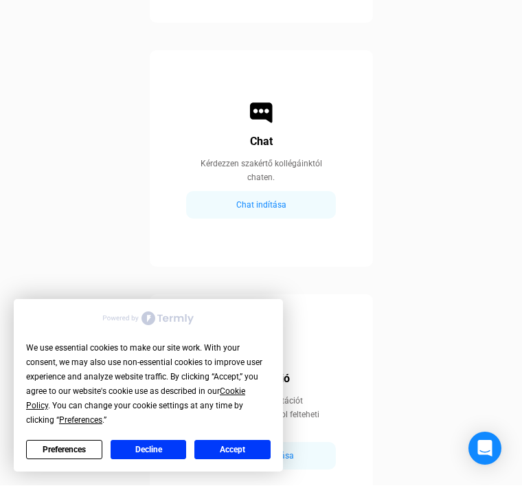
scroll to position [1117, 0]
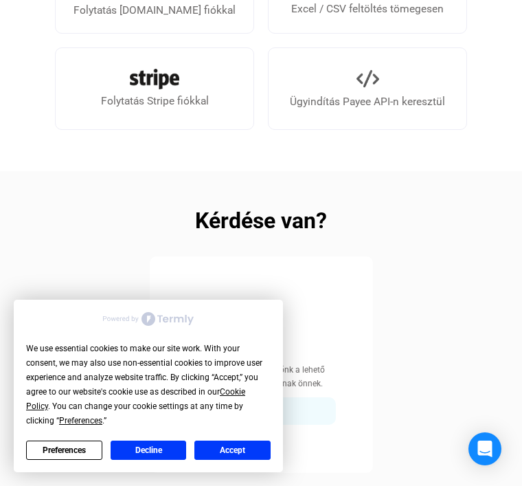
scroll to position [623, 0]
click at [225, 460] on button "Accept" at bounding box center [233, 450] width 76 height 19
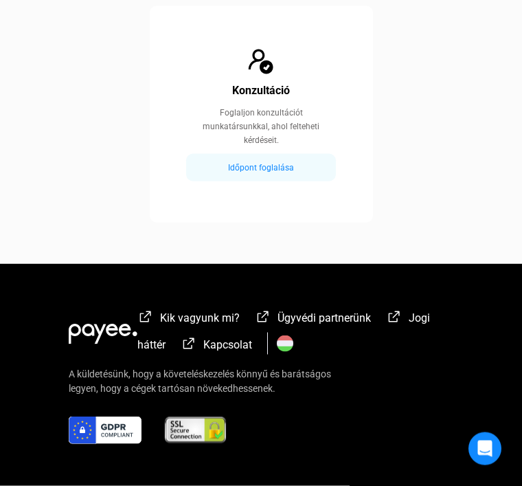
scroll to position [1367, 0]
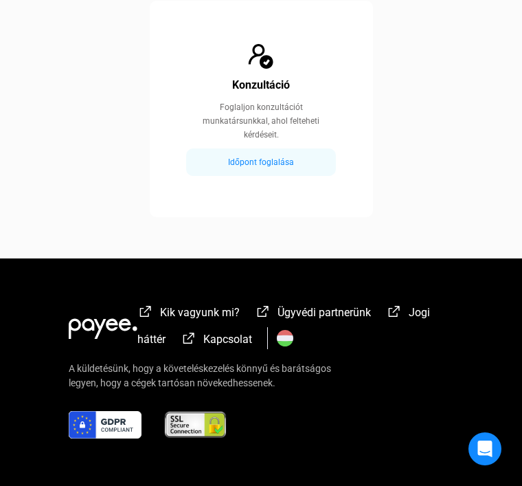
click at [227, 336] on span "Kapcsolat" at bounding box center [227, 339] width 49 height 13
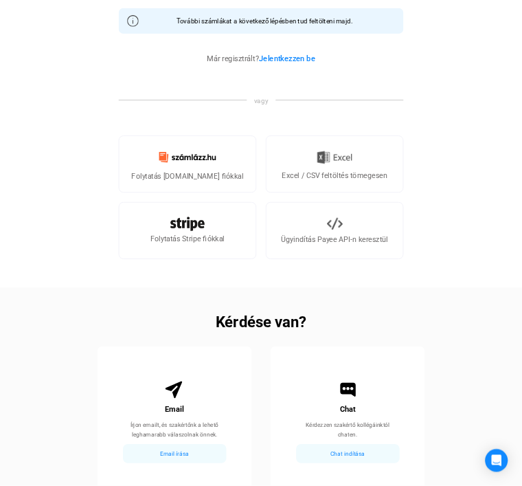
scroll to position [595, 117]
